Goal: Task Accomplishment & Management: Use online tool/utility

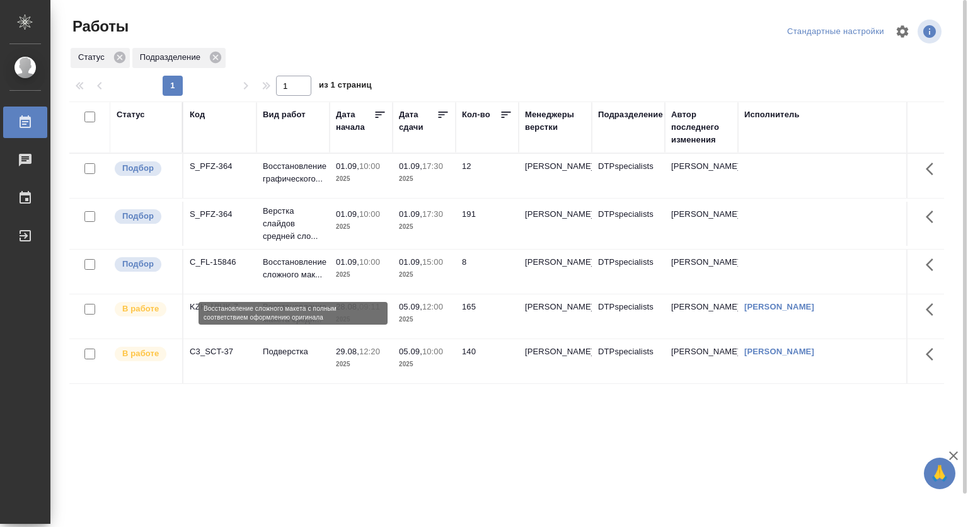
click at [285, 270] on p "Восстановление сложного мак..." at bounding box center [293, 268] width 61 height 25
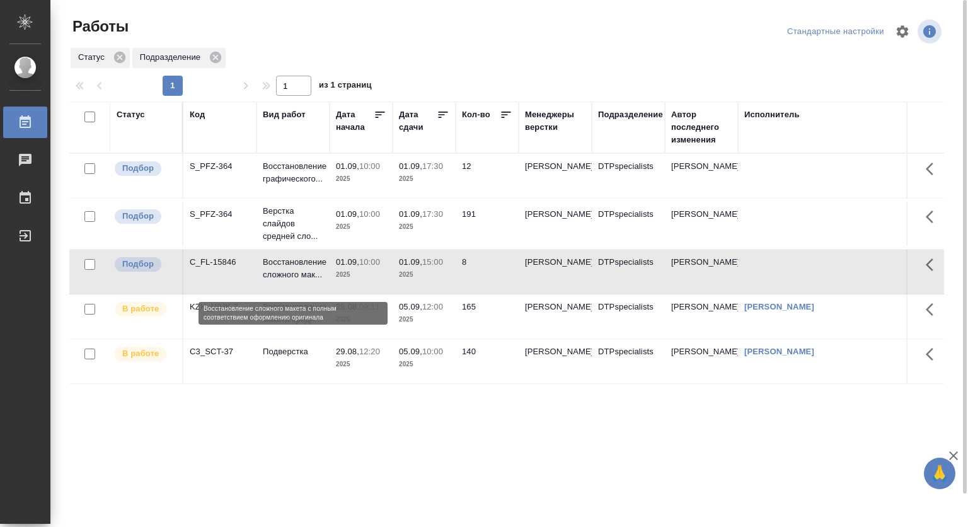
click at [287, 267] on p "Восстановление сложного мак..." at bounding box center [293, 268] width 61 height 25
click at [288, 269] on p "Восстановление сложного мак..." at bounding box center [293, 268] width 61 height 25
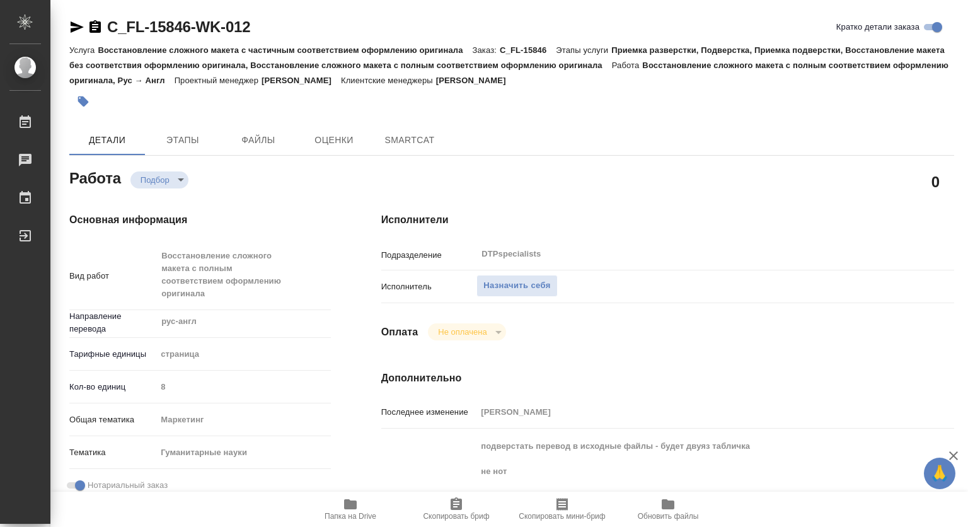
type textarea "x"
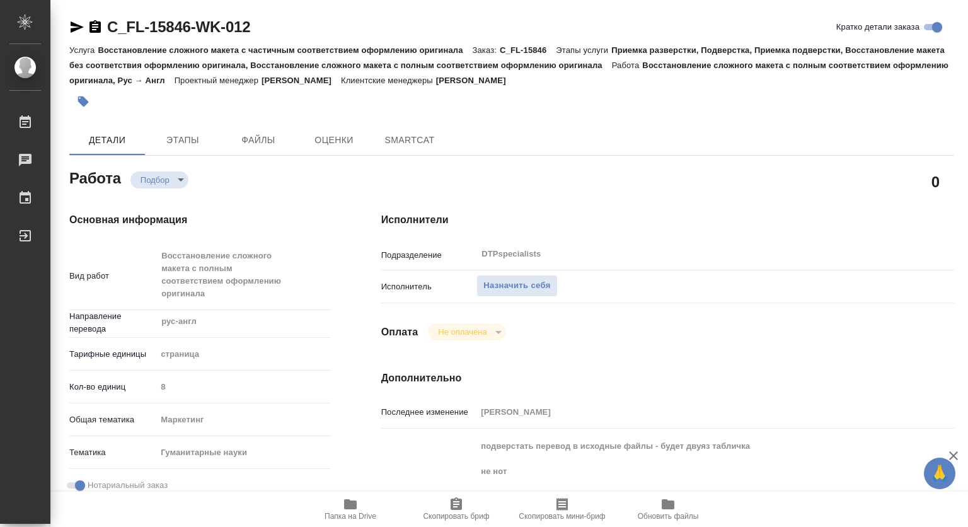
type textarea "x"
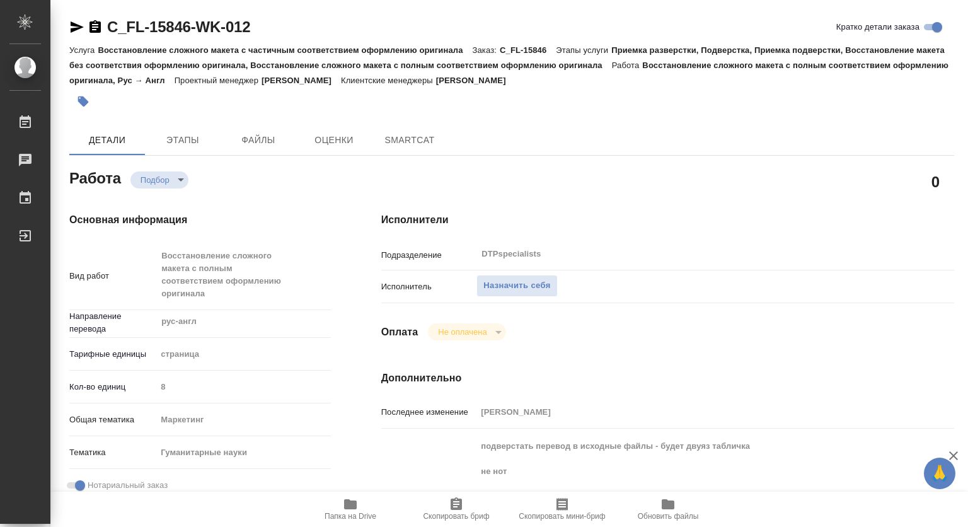
type textarea "x"
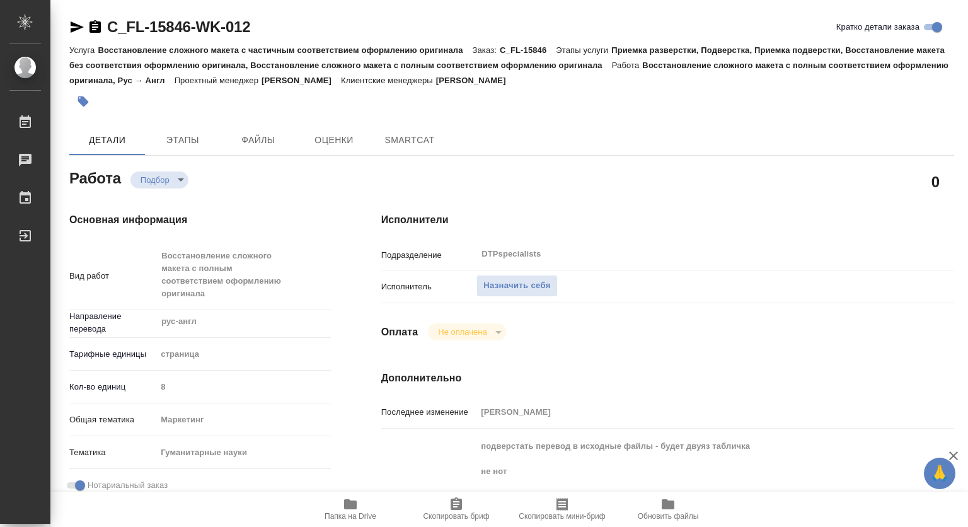
type textarea "x"
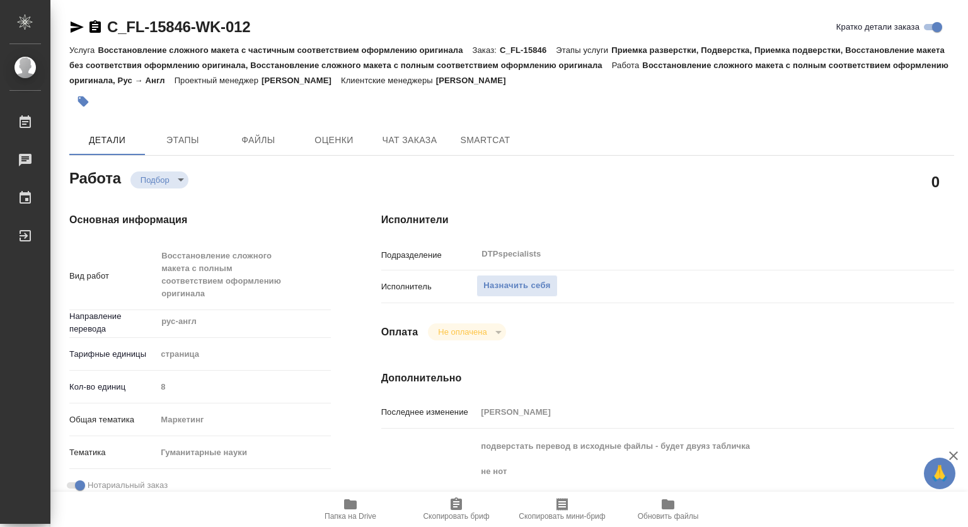
type textarea "x"
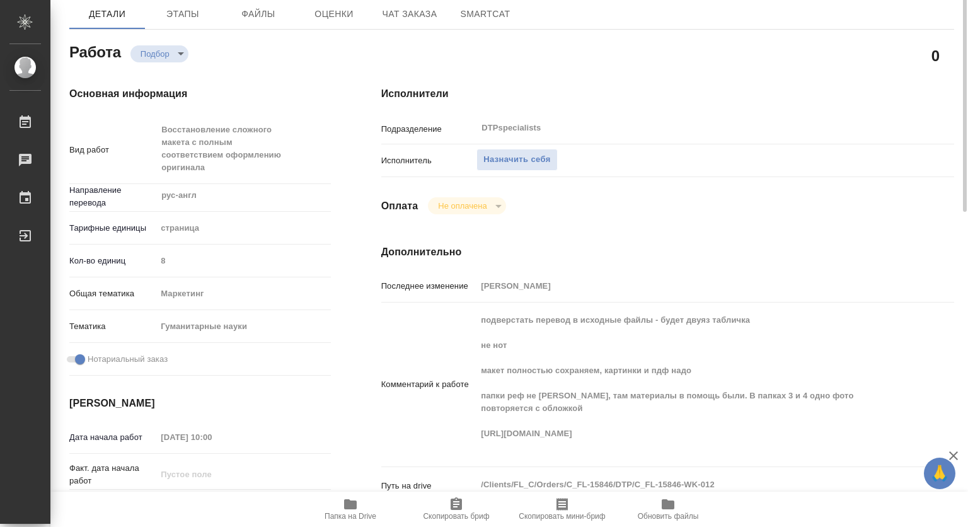
scroll to position [189, 0]
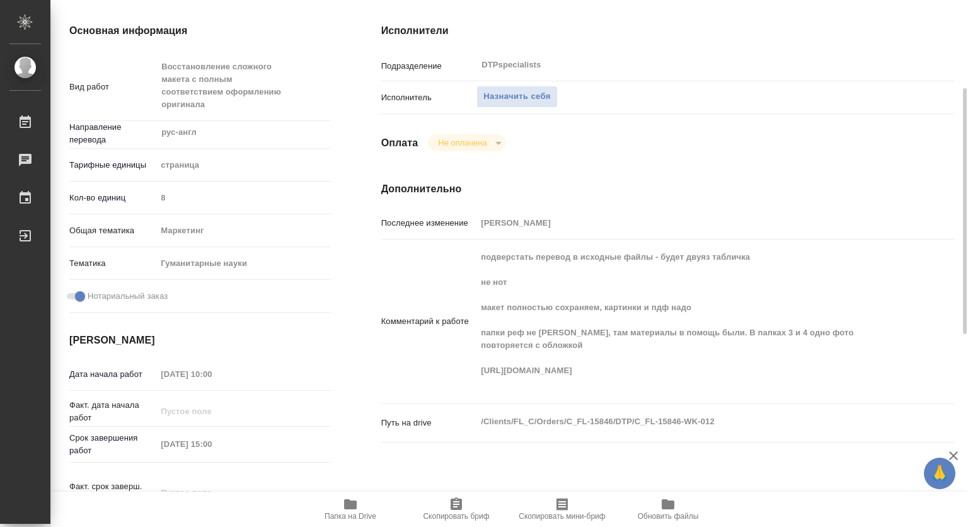
type textarea "x"
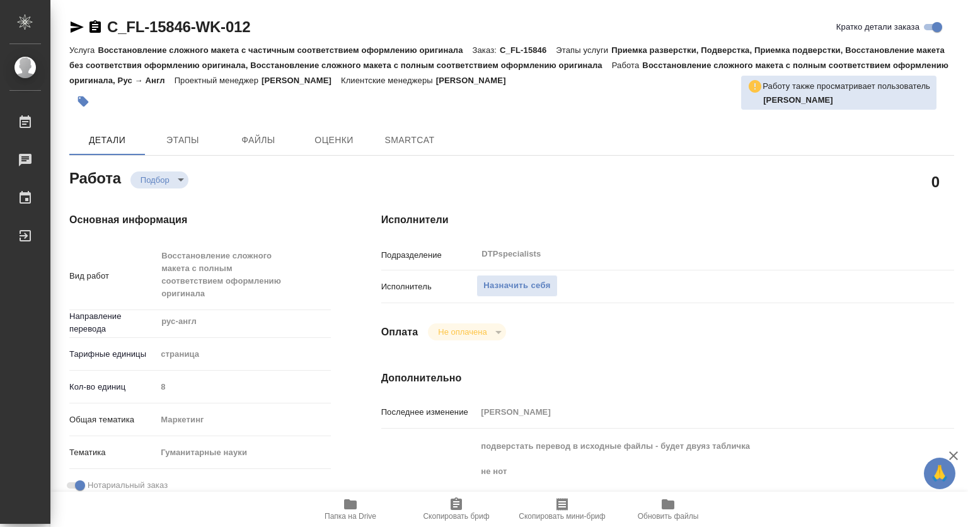
type textarea "x"
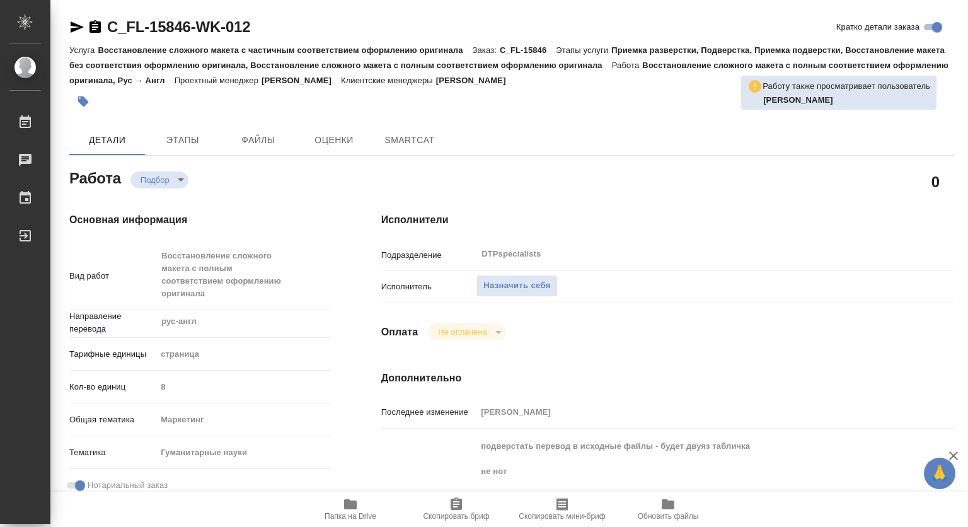
type textarea "x"
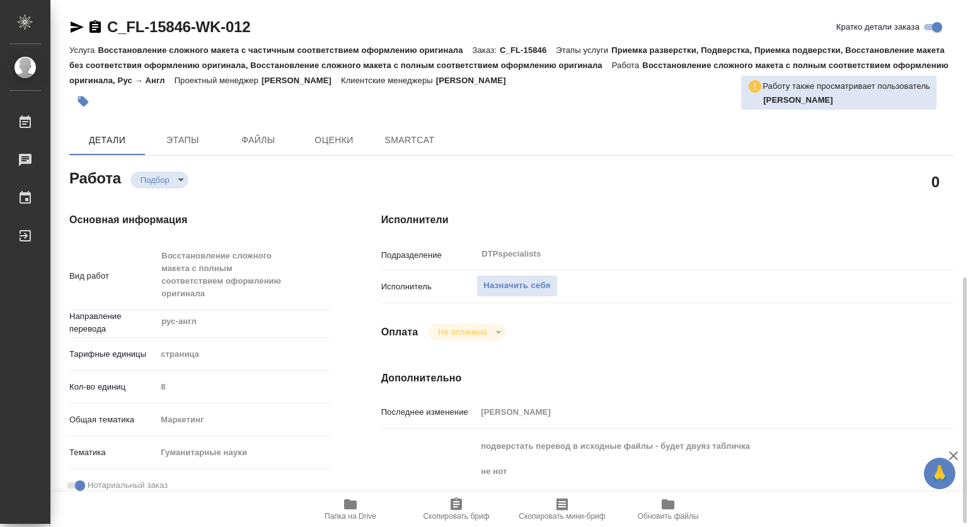
scroll to position [252, 0]
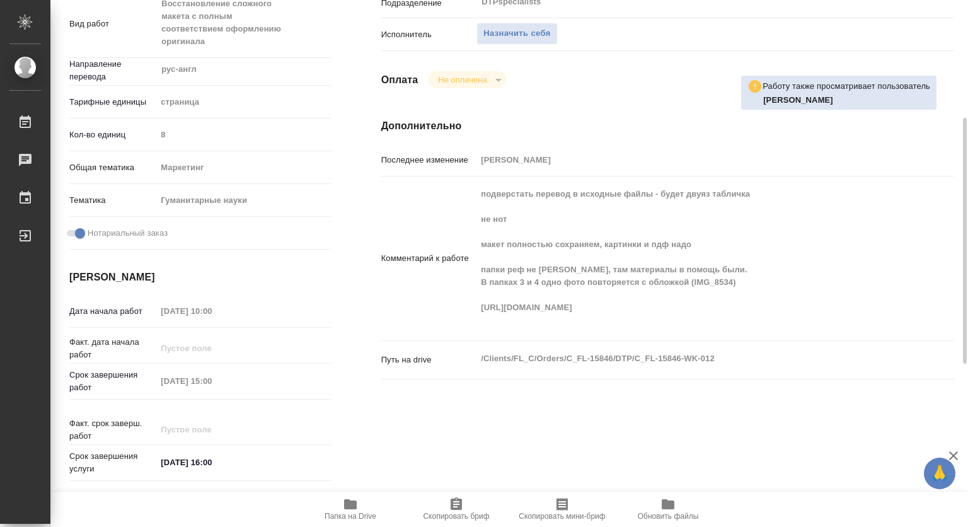
type textarea "x"
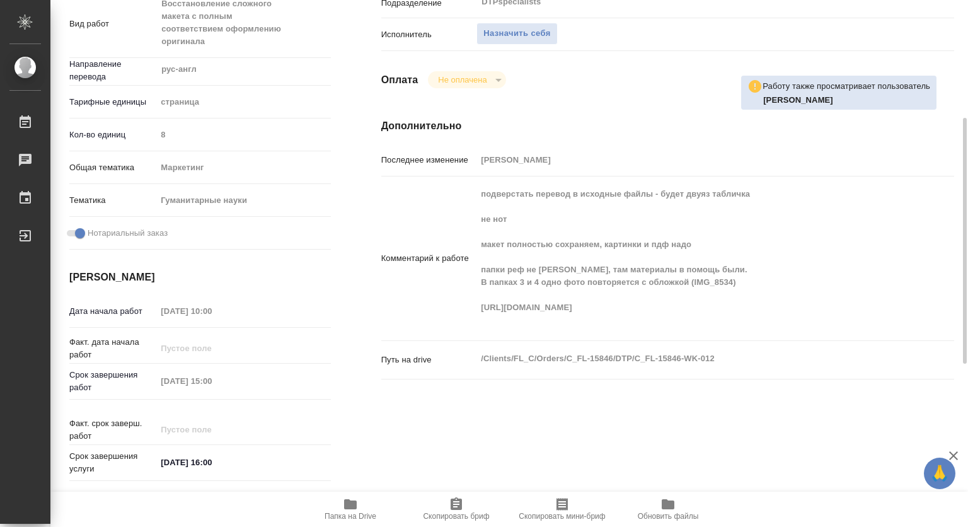
type textarea "x"
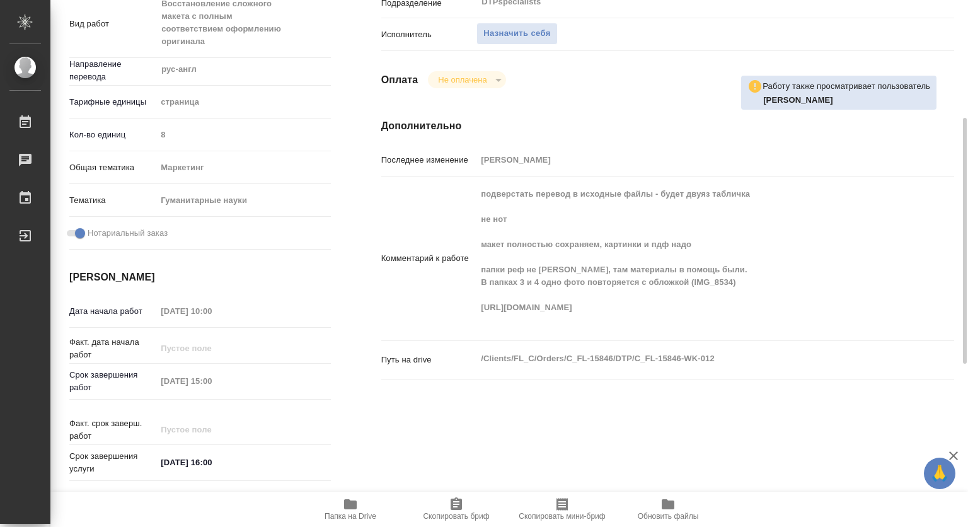
type textarea "x"
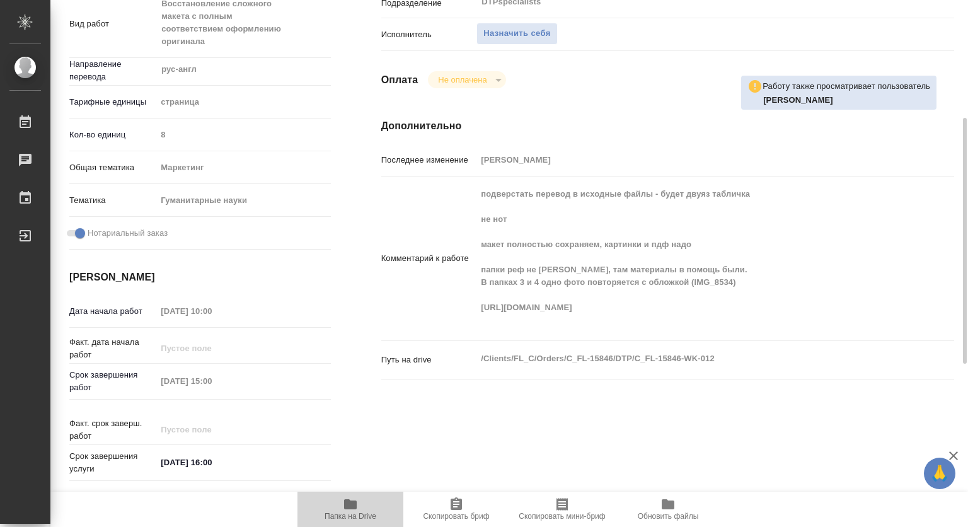
click at [348, 499] on icon "button" at bounding box center [350, 504] width 13 height 10
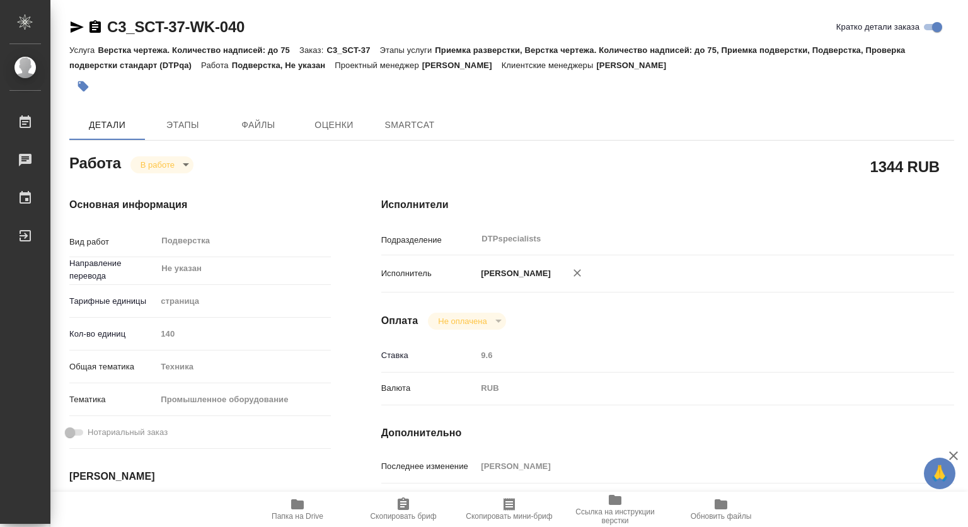
type textarea "x"
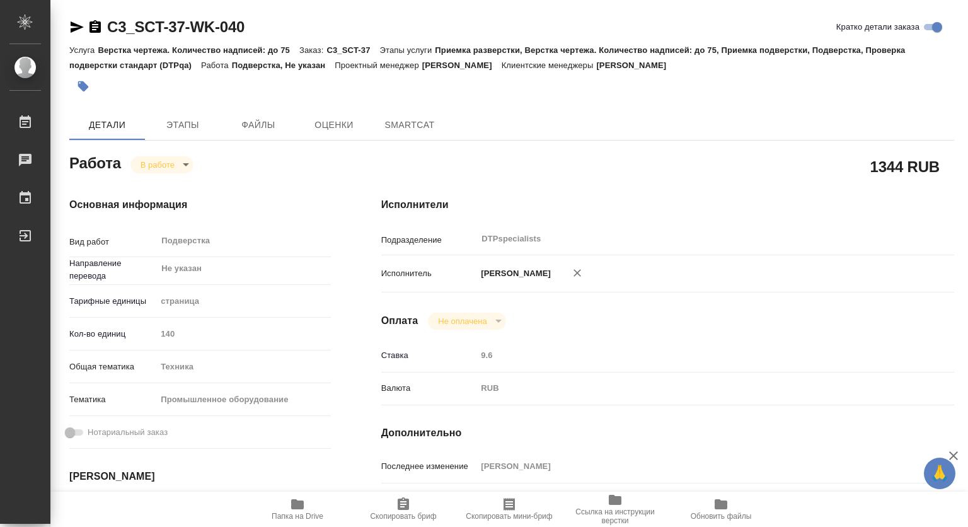
type textarea "x"
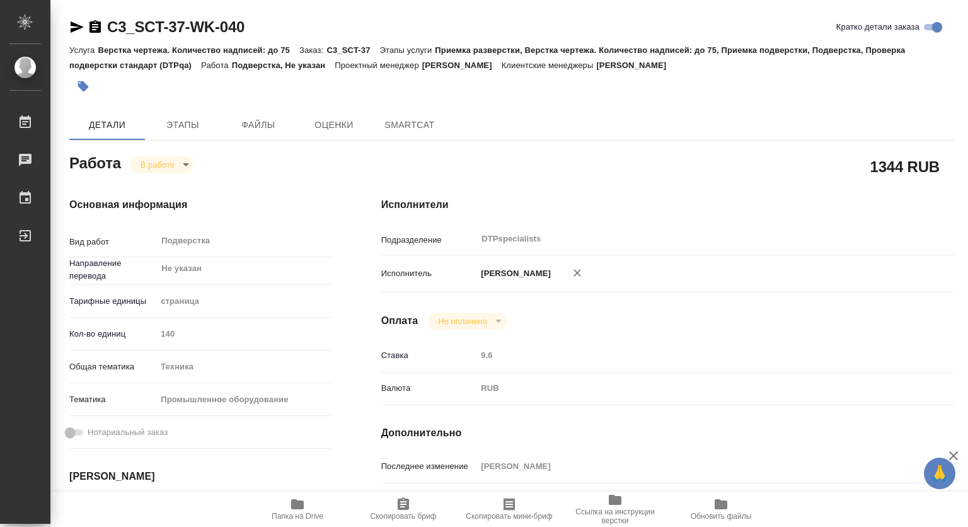
type textarea "x"
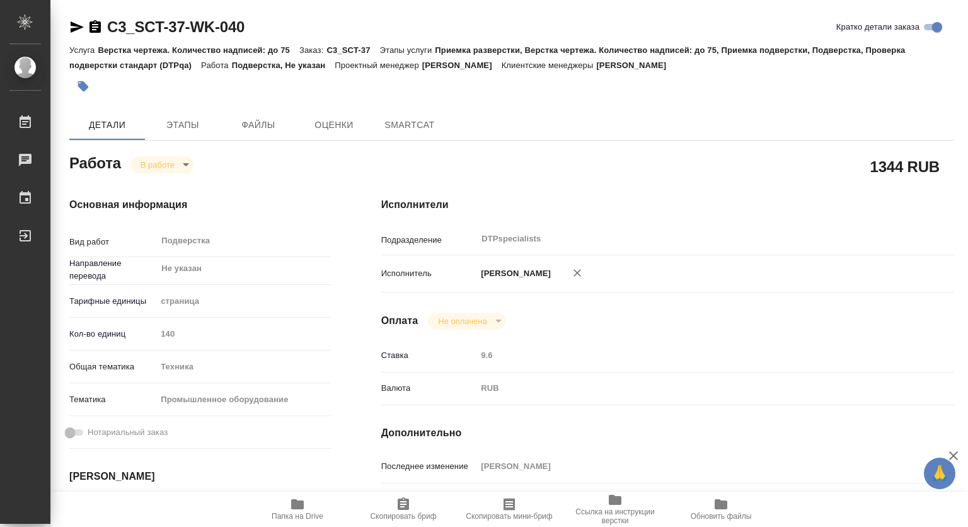
type textarea "x"
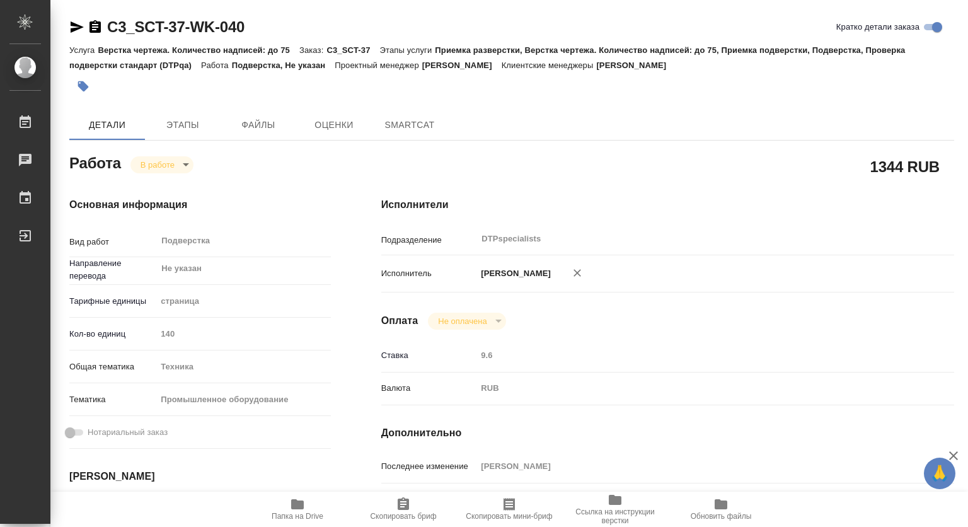
type textarea "x"
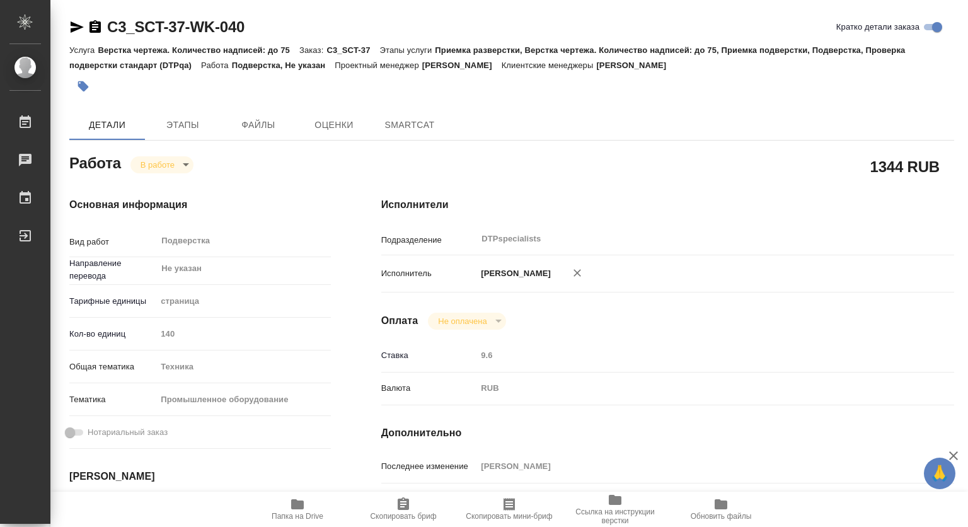
type textarea "x"
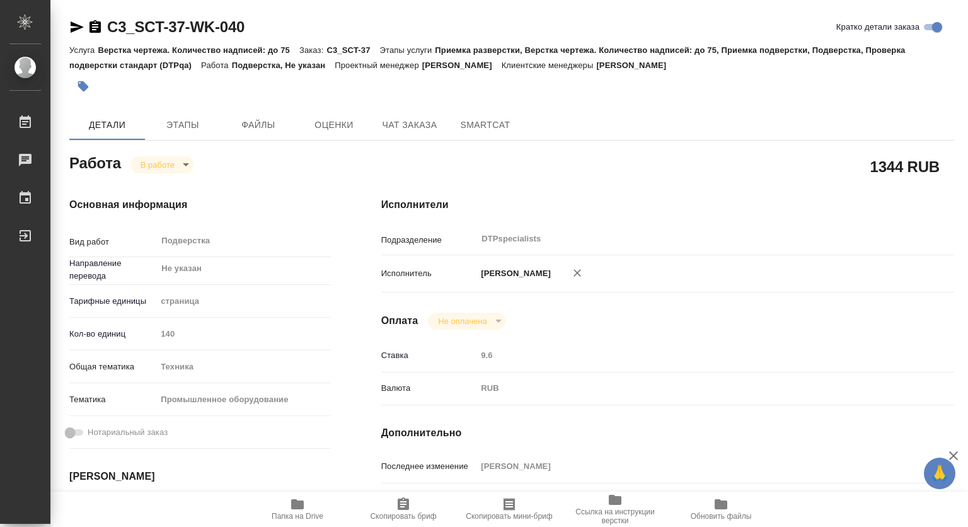
type textarea "x"
